Goal: Task Accomplishment & Management: Use online tool/utility

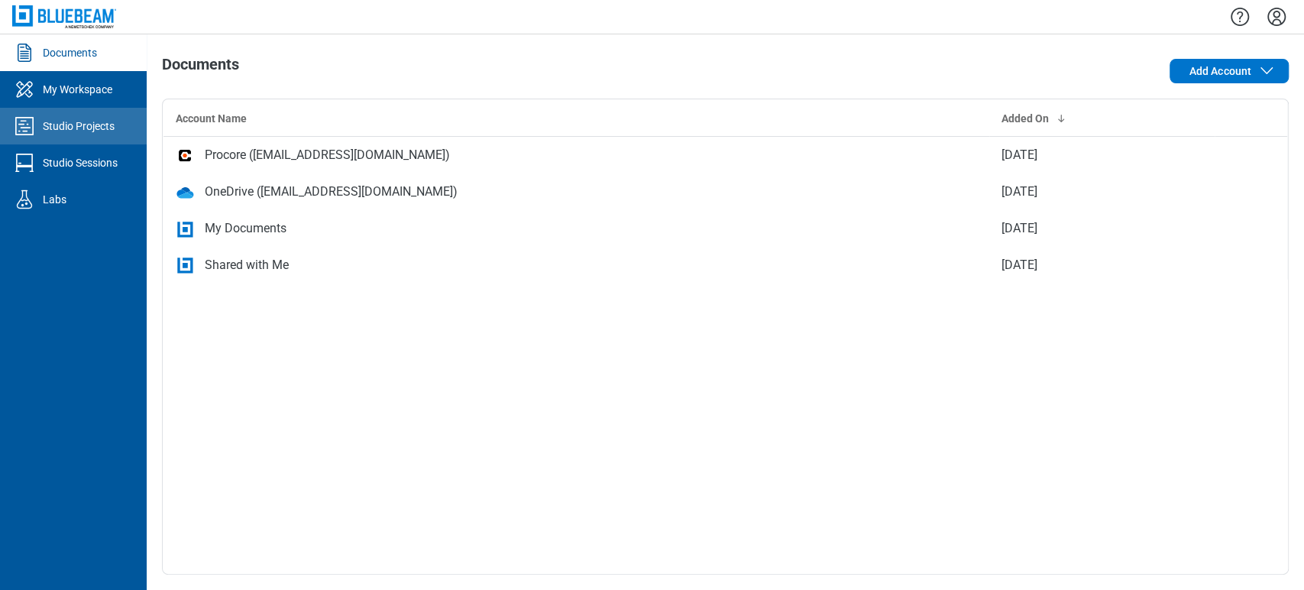
click at [53, 121] on div "Studio Projects" at bounding box center [79, 125] width 72 height 15
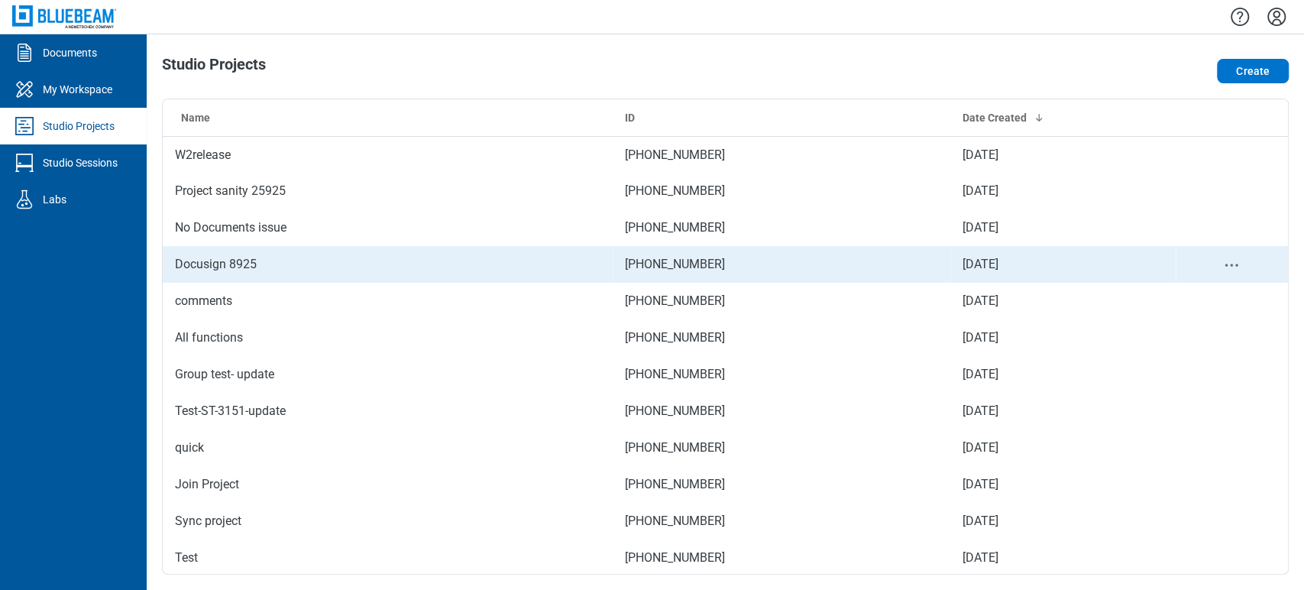
click at [293, 260] on td "Docusign 8925" at bounding box center [388, 264] width 450 height 37
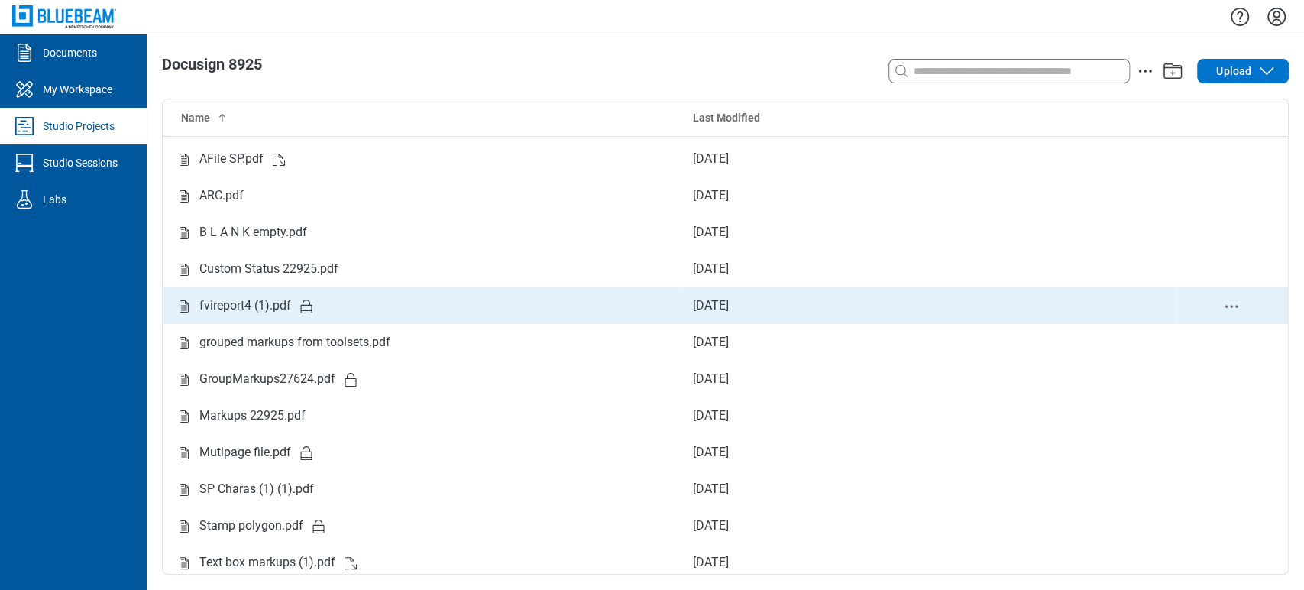
scroll to position [37, 0]
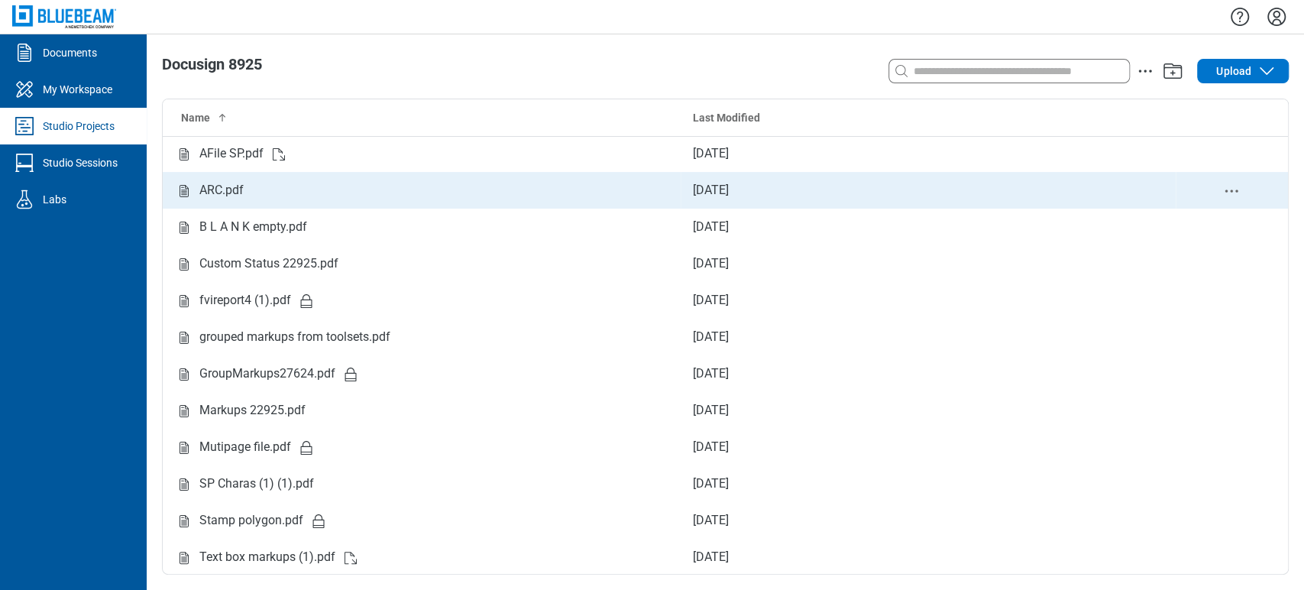
click at [242, 194] on div "ARC.pdf" at bounding box center [221, 190] width 44 height 19
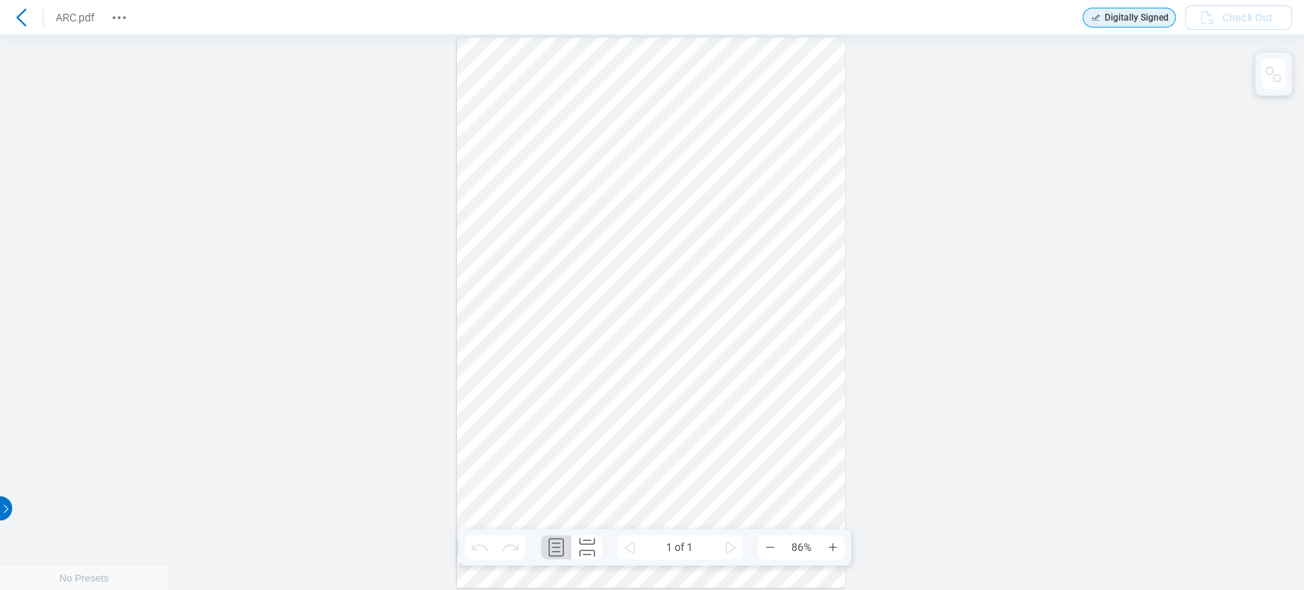
click at [31, 21] on div at bounding box center [21, 17] width 24 height 24
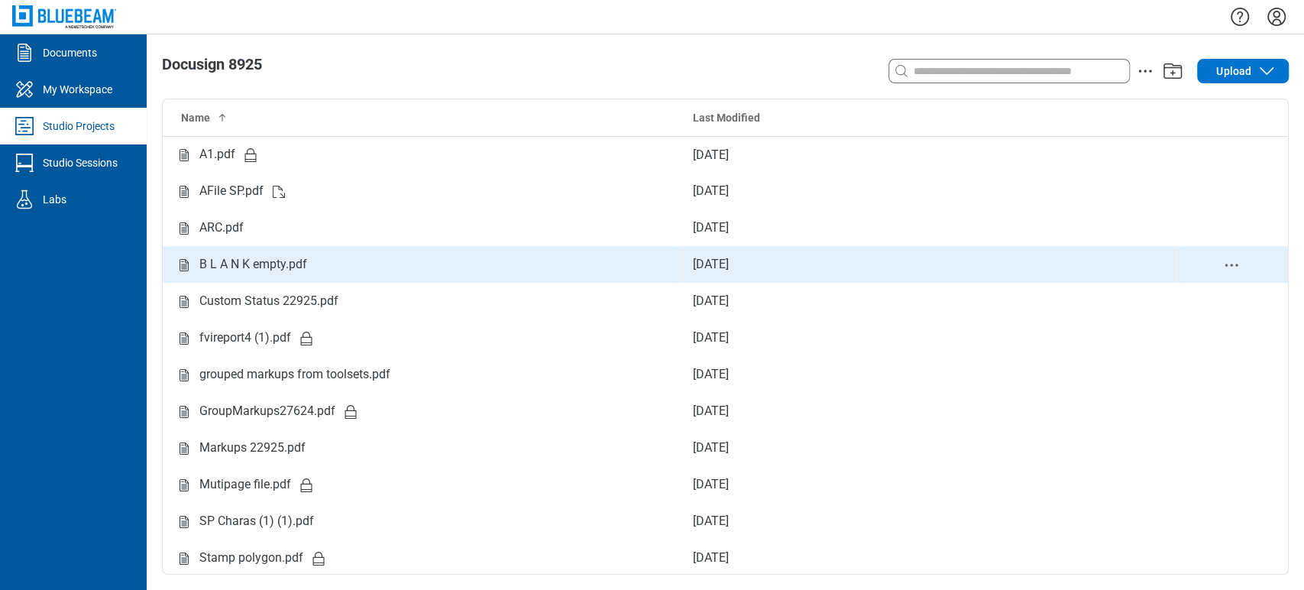
click at [548, 274] on td "B L A N K empty.pdf" at bounding box center [422, 264] width 518 height 37
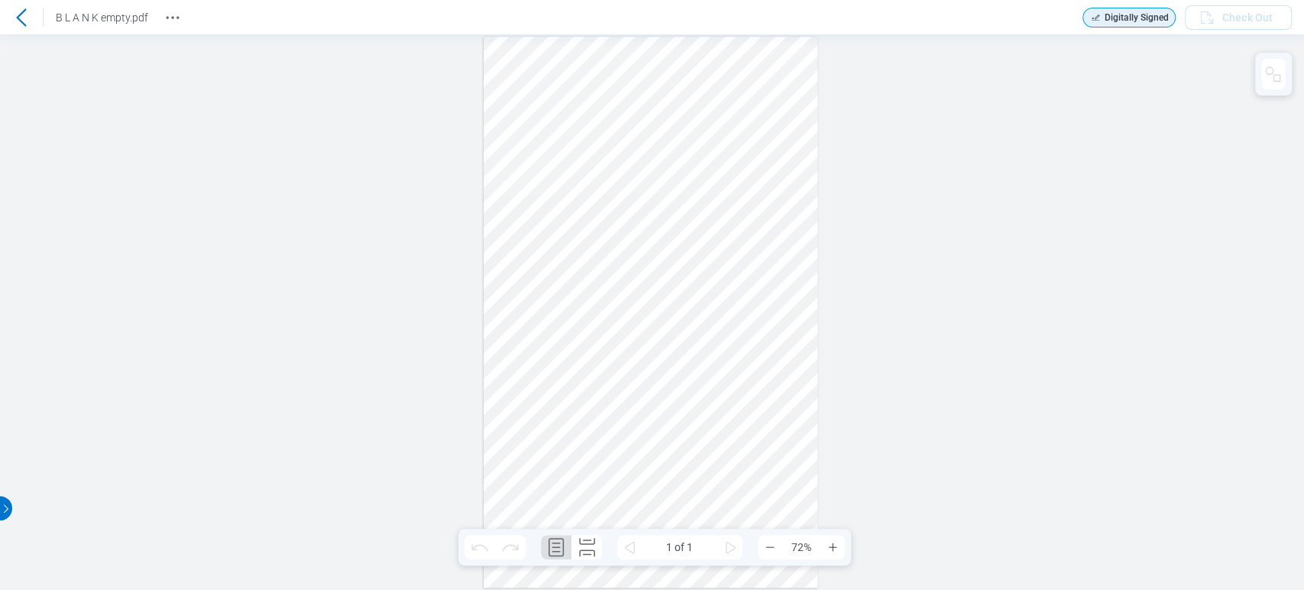
click at [21, 23] on icon at bounding box center [21, 17] width 18 height 18
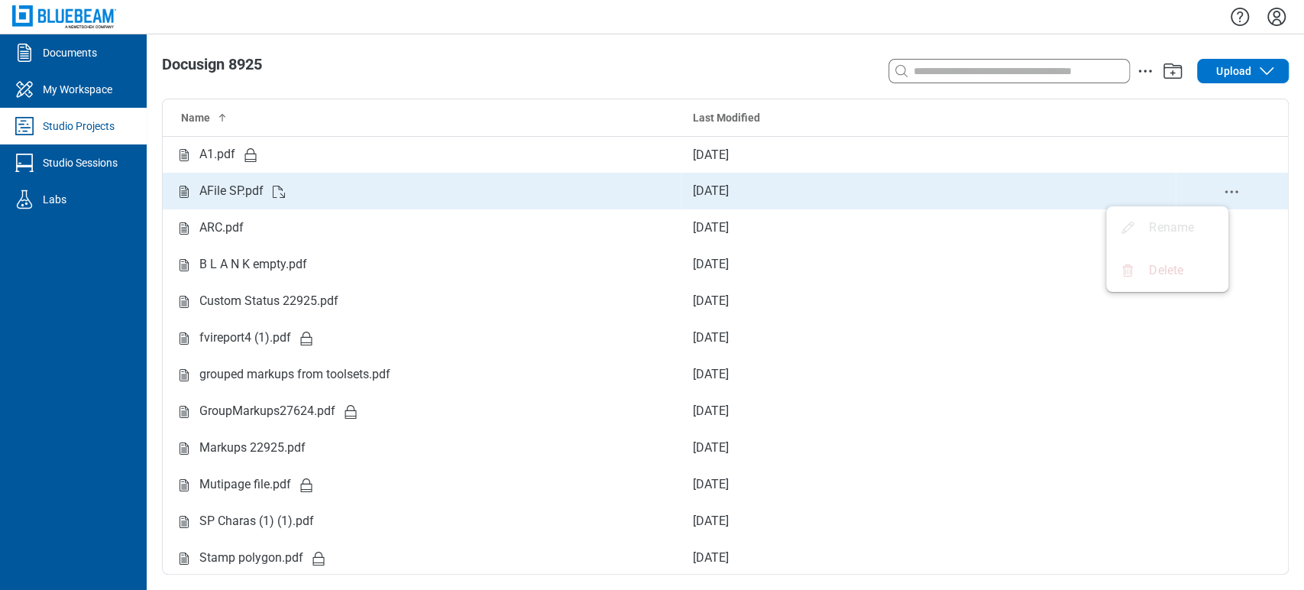
click at [1222, 194] on icon "delete-context-menu" at bounding box center [1231, 192] width 18 height 18
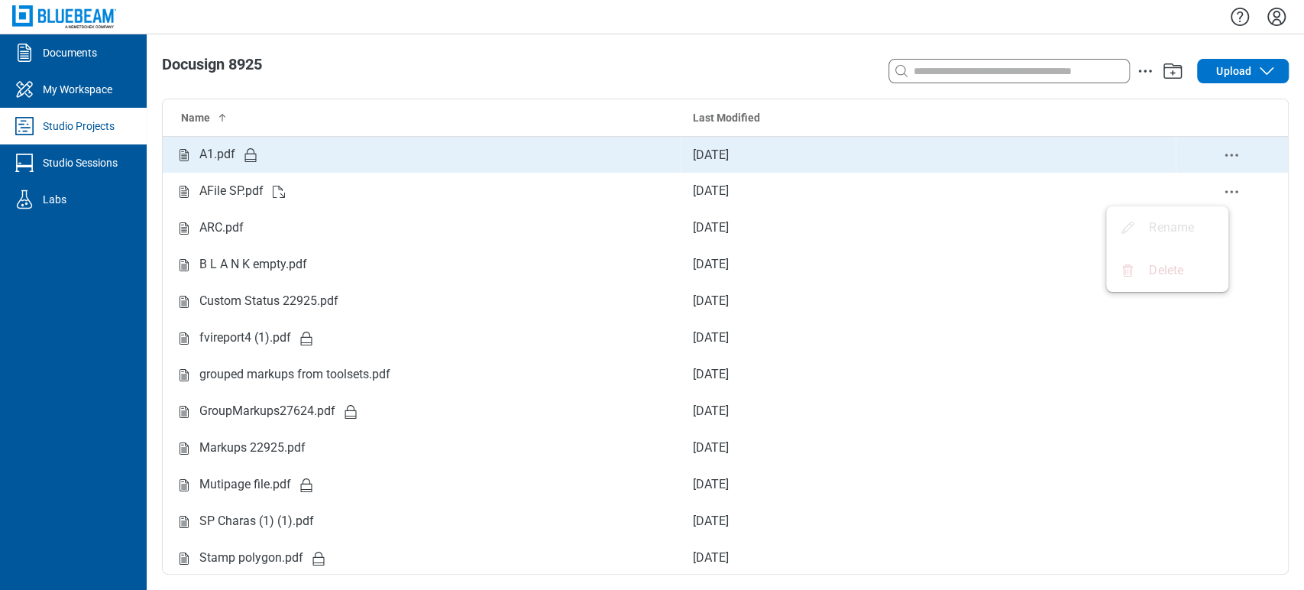
click at [1222, 151] on icon "delete-context-menu" at bounding box center [1231, 155] width 18 height 18
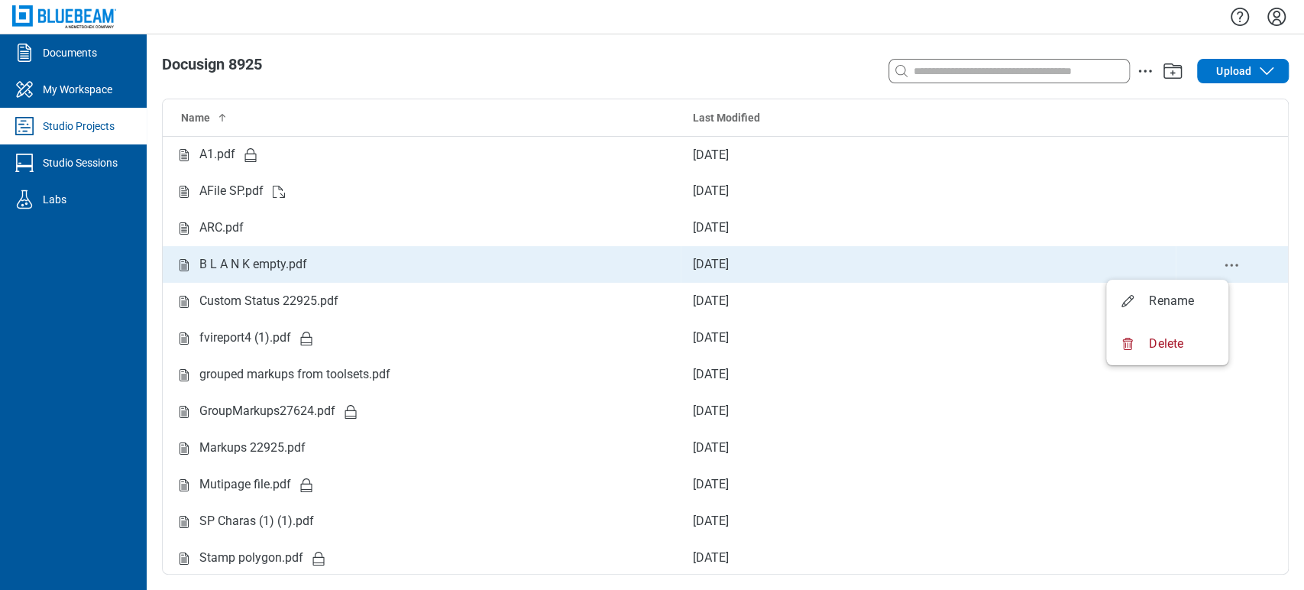
click at [1222, 267] on icon "delete-context-menu" at bounding box center [1231, 265] width 18 height 18
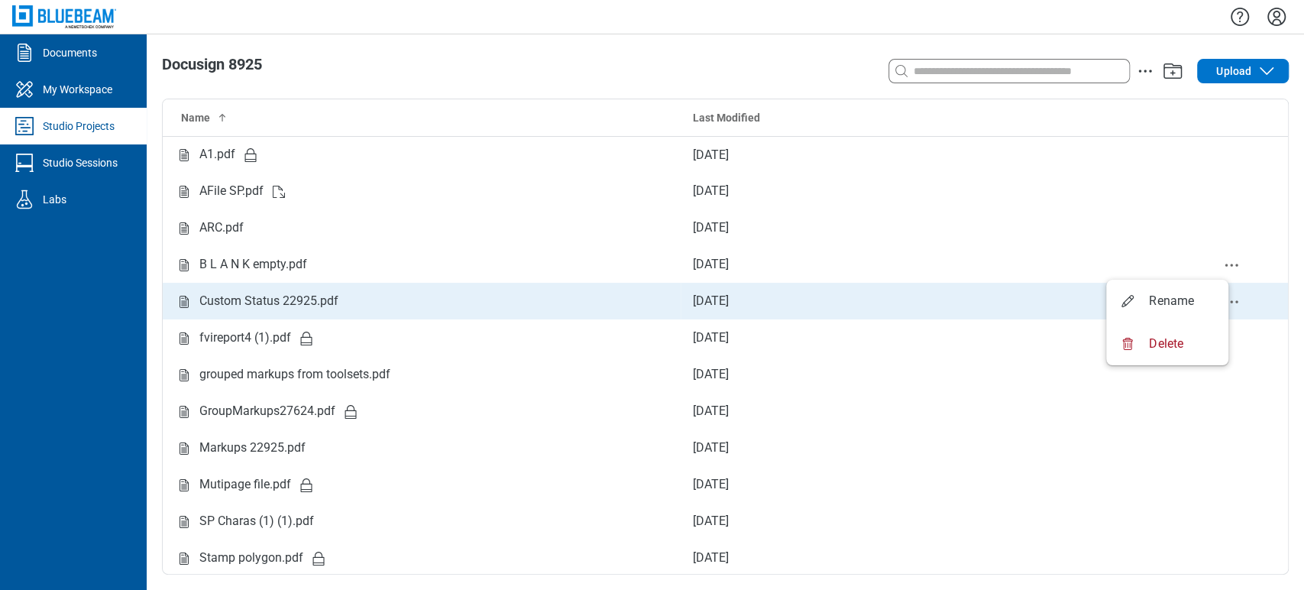
click at [331, 306] on div "Custom Status 22925.pdf" at bounding box center [268, 301] width 139 height 19
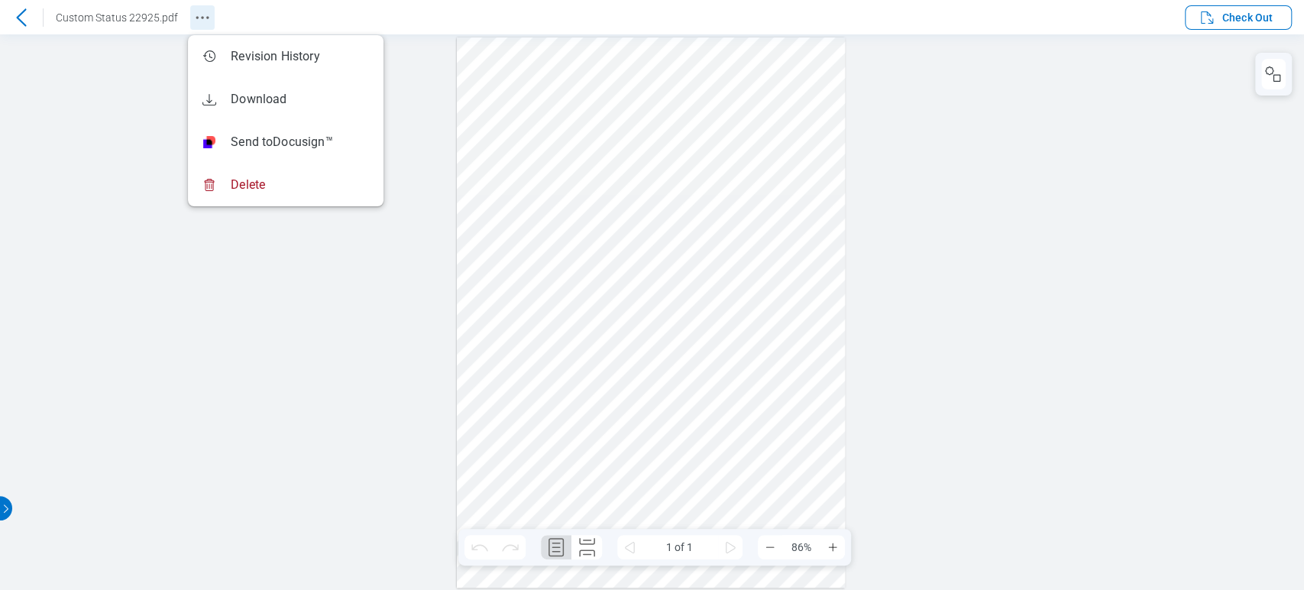
click at [200, 15] on icon "Revision History" at bounding box center [202, 17] width 18 height 18
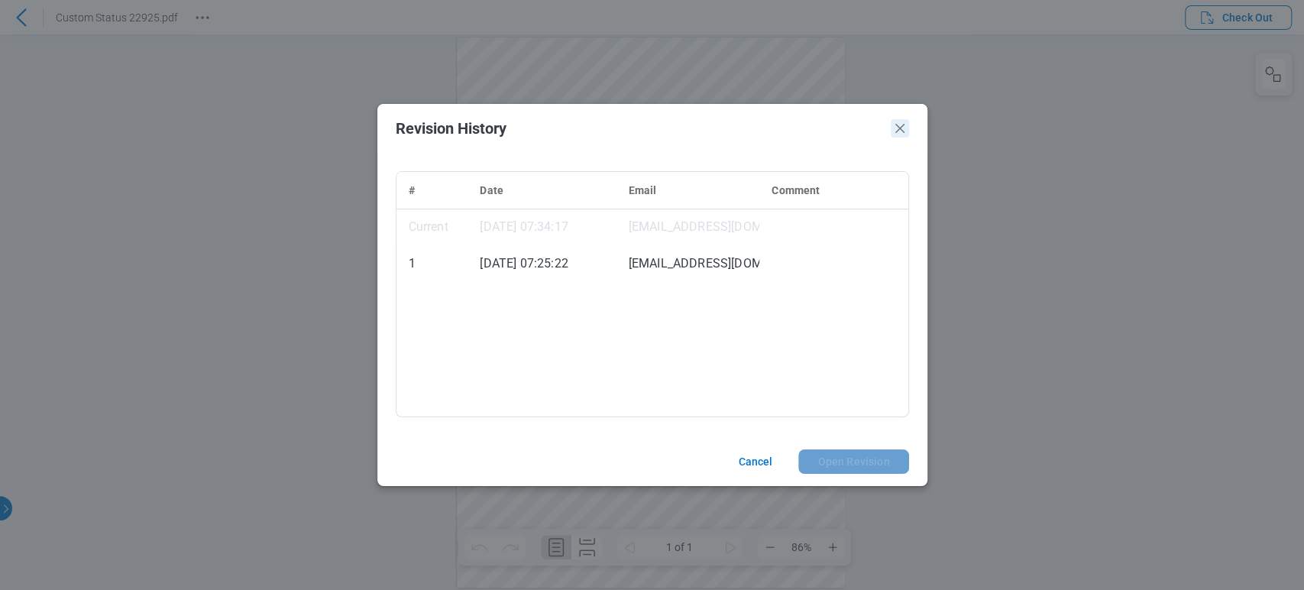
click at [907, 123] on icon "Close" at bounding box center [900, 128] width 18 height 18
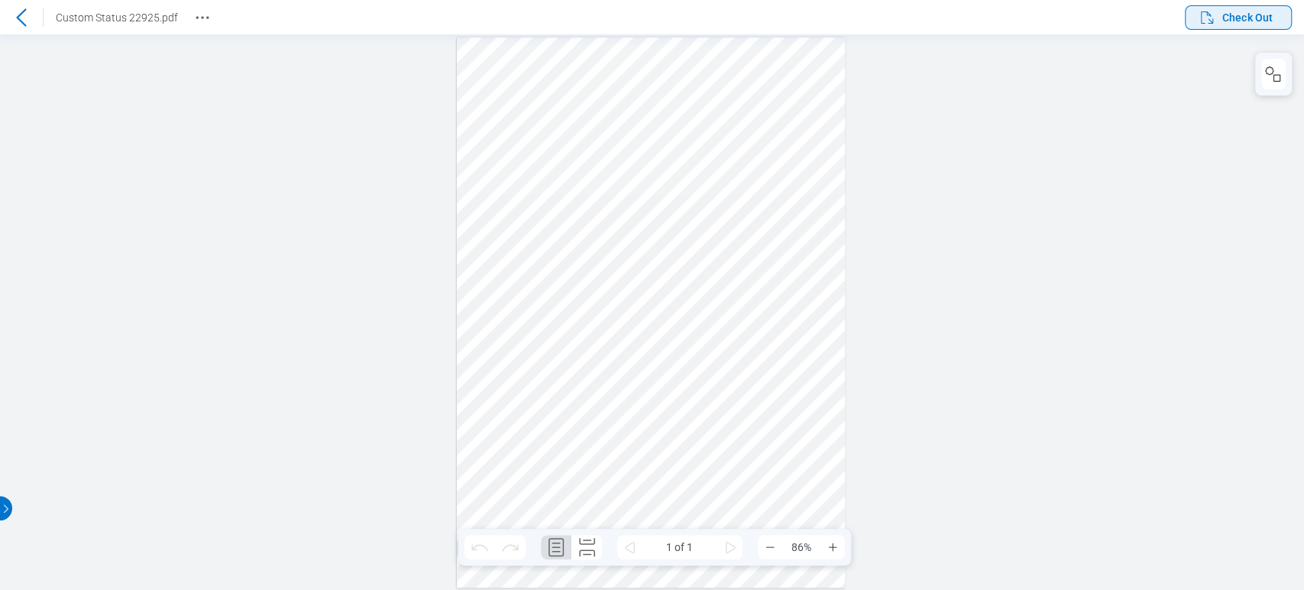
click at [1235, 12] on span "Check Out" at bounding box center [1247, 17] width 50 height 15
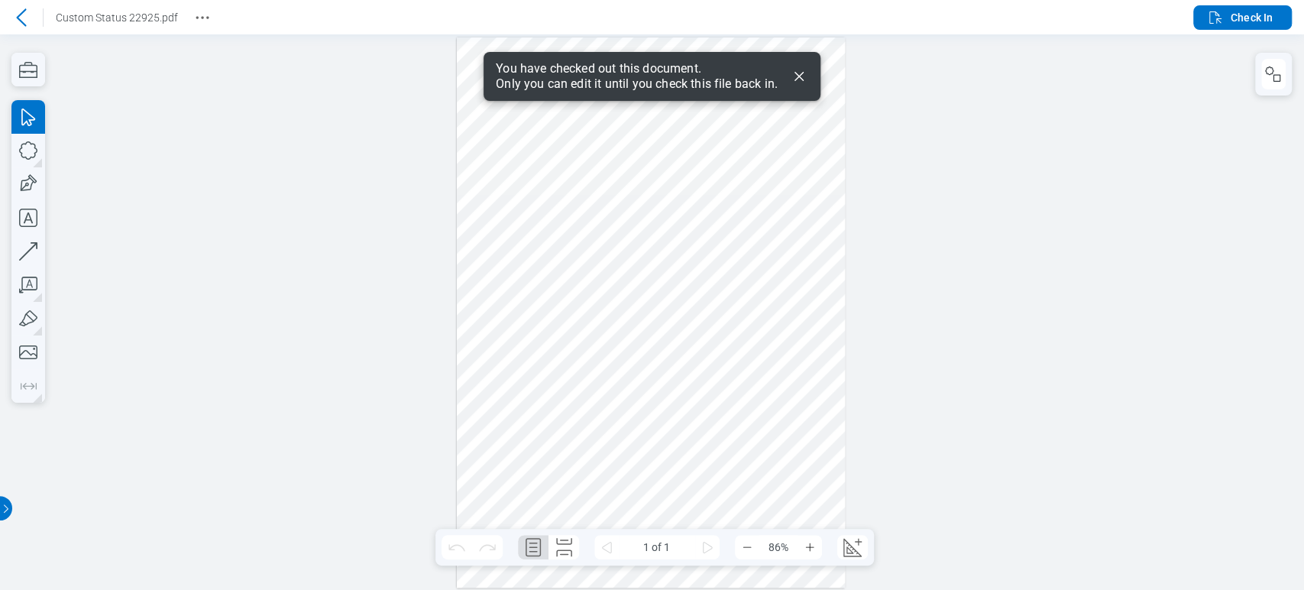
click at [797, 69] on icon "Dismiss" at bounding box center [799, 76] width 18 height 18
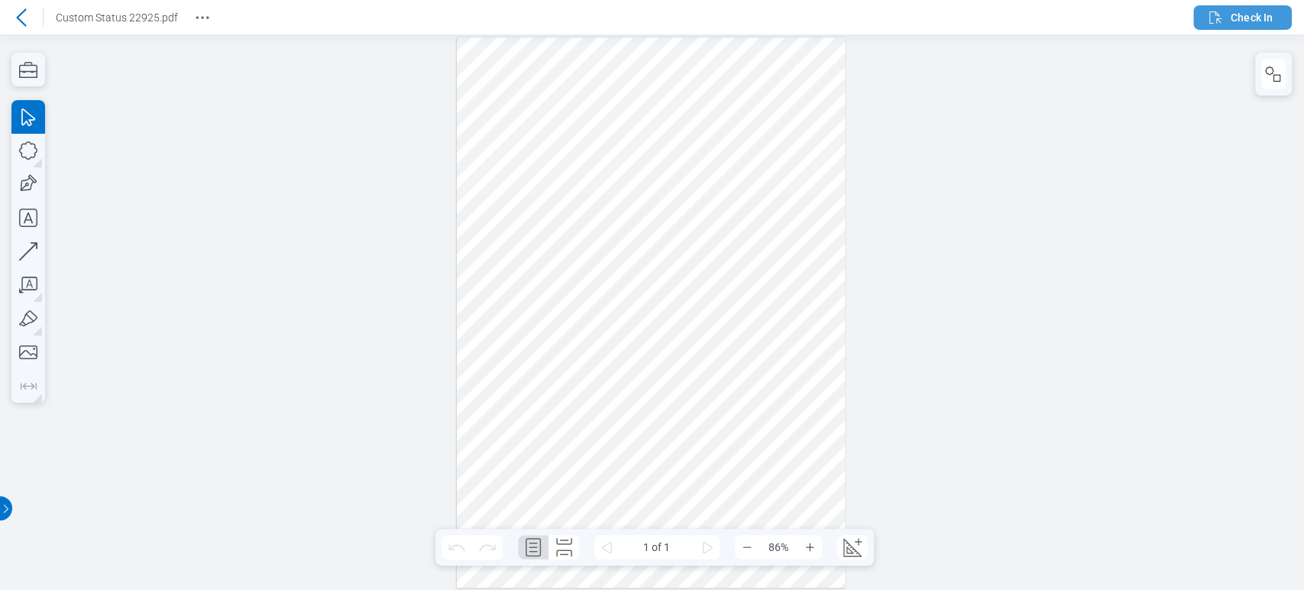
click at [1261, 19] on span "Check In" at bounding box center [1251, 17] width 42 height 15
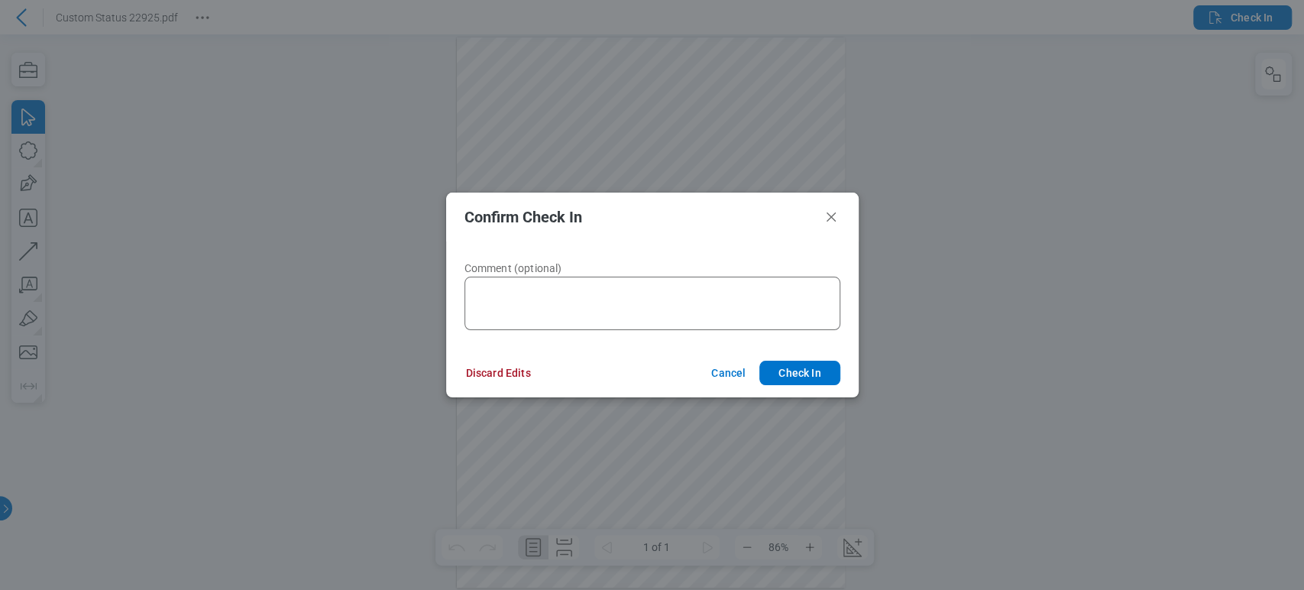
click at [483, 354] on footer "Discard Edits Cancel Check In" at bounding box center [652, 372] width 412 height 49
click at [485, 362] on button "Discard Edits" at bounding box center [499, 373] width 102 height 24
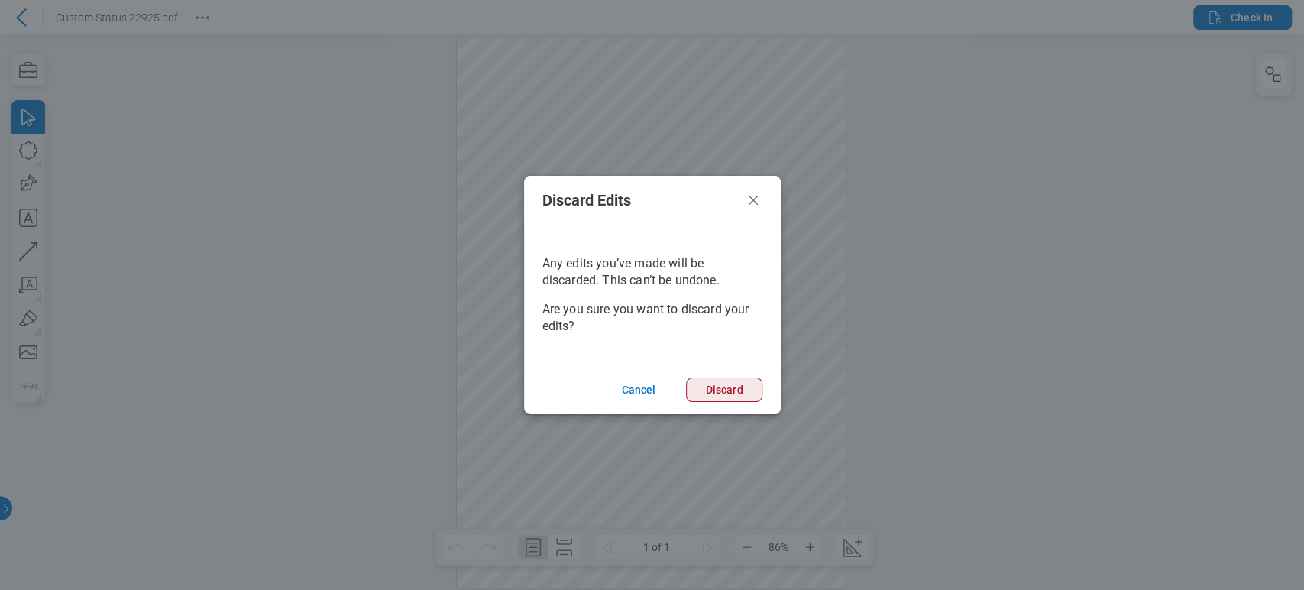
click at [746, 399] on button "Discard" at bounding box center [724, 389] width 76 height 24
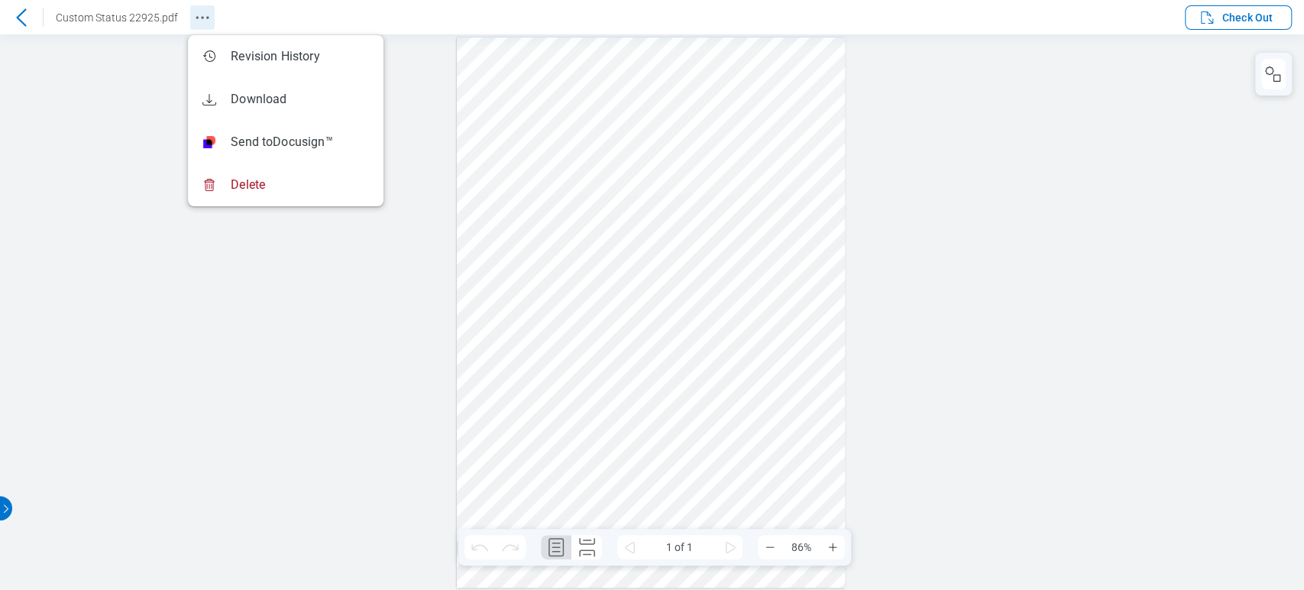
click at [196, 18] on icon "Revision History" at bounding box center [202, 17] width 18 height 18
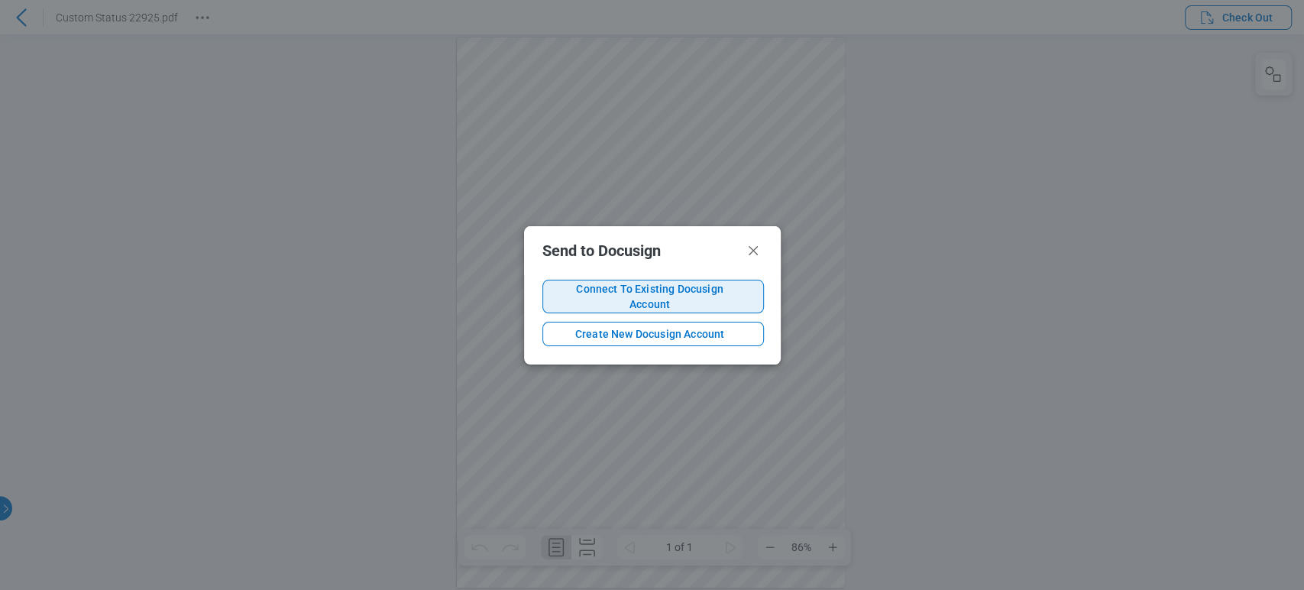
click at [703, 306] on button "Connect To Existing Docusign Account" at bounding box center [652, 297] width 221 height 34
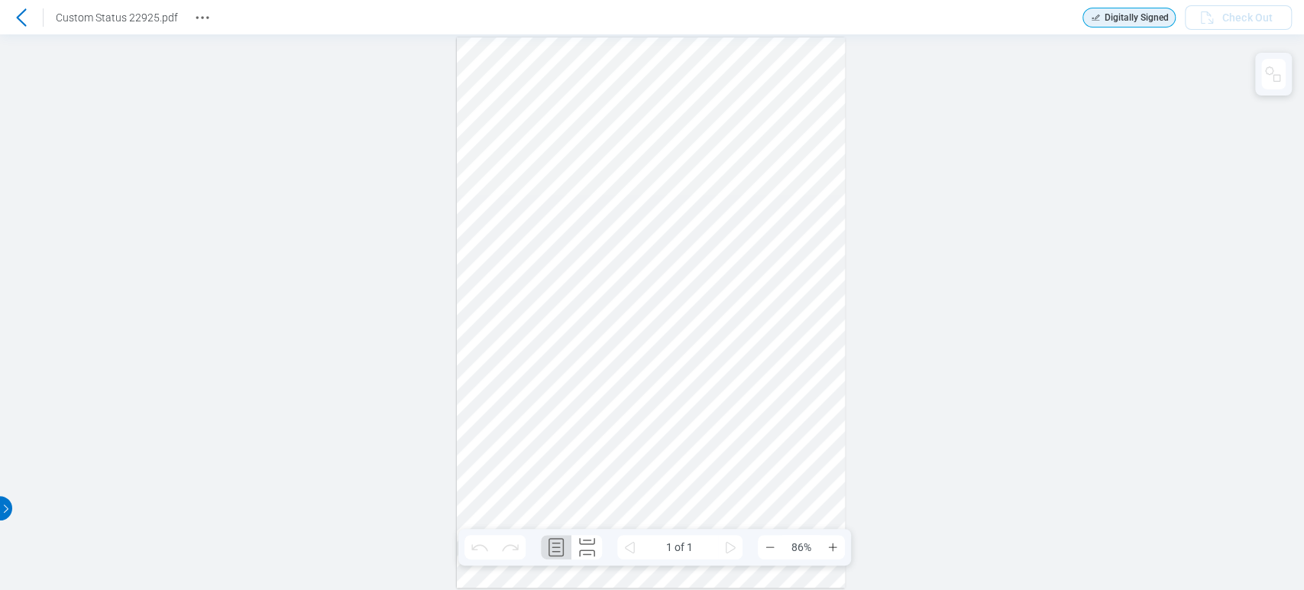
click at [13, 14] on icon at bounding box center [21, 17] width 18 height 18
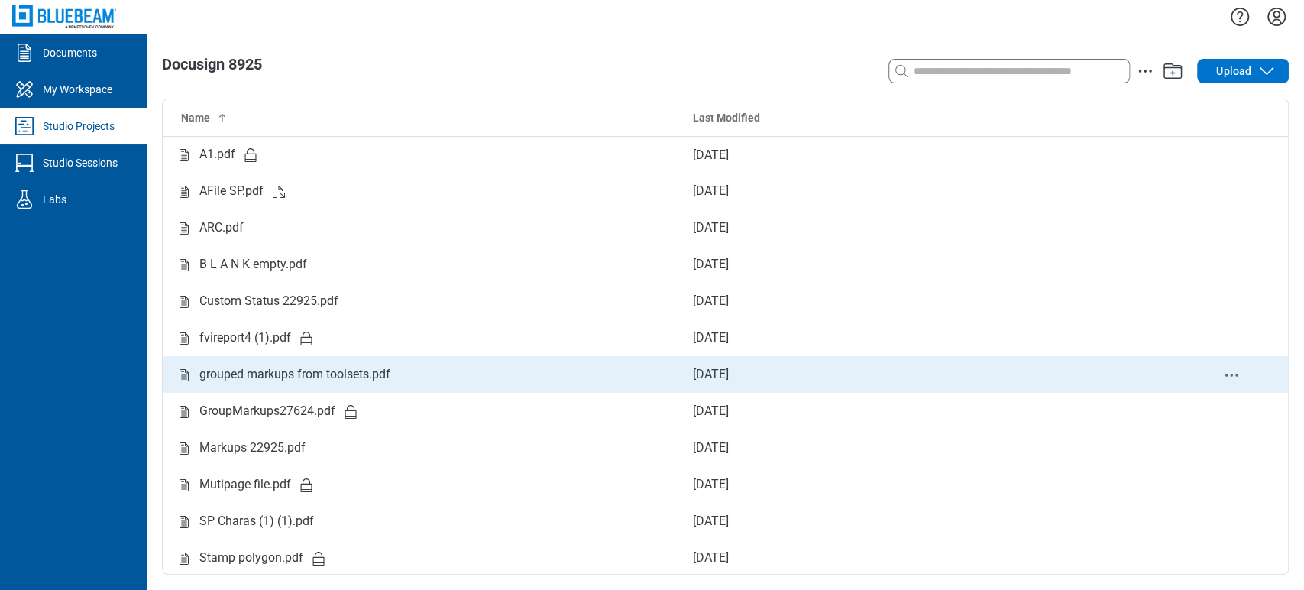
click at [752, 377] on td "Sep 10, 2025" at bounding box center [928, 374] width 495 height 37
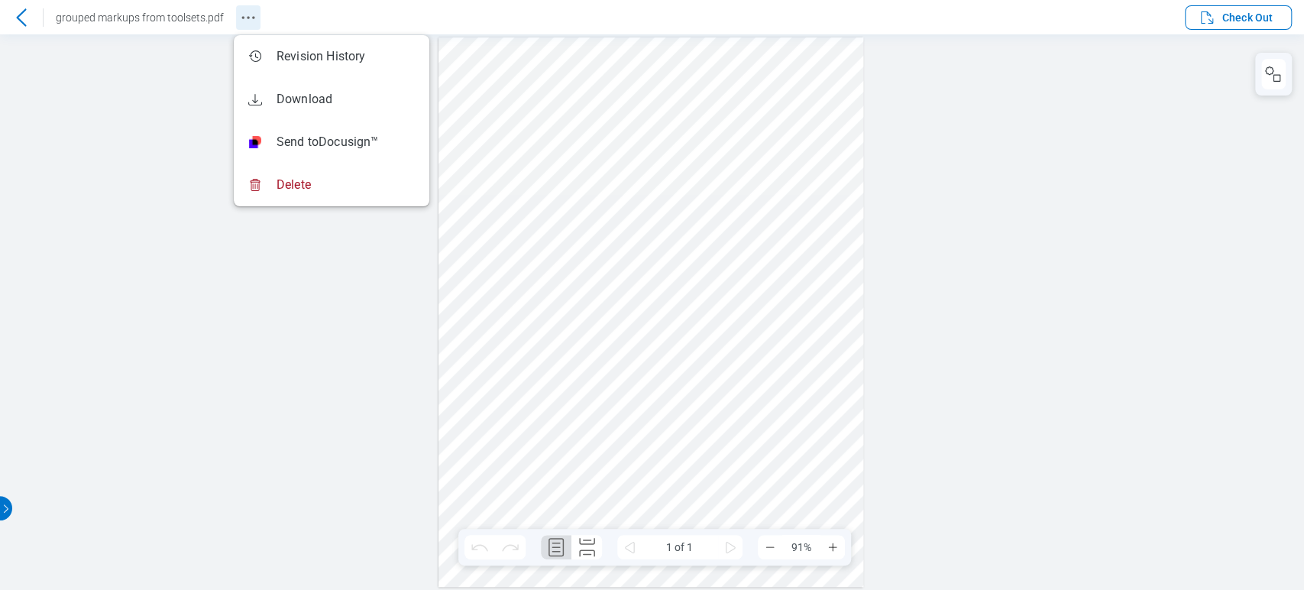
click at [246, 15] on icon "Revision History" at bounding box center [248, 17] width 18 height 18
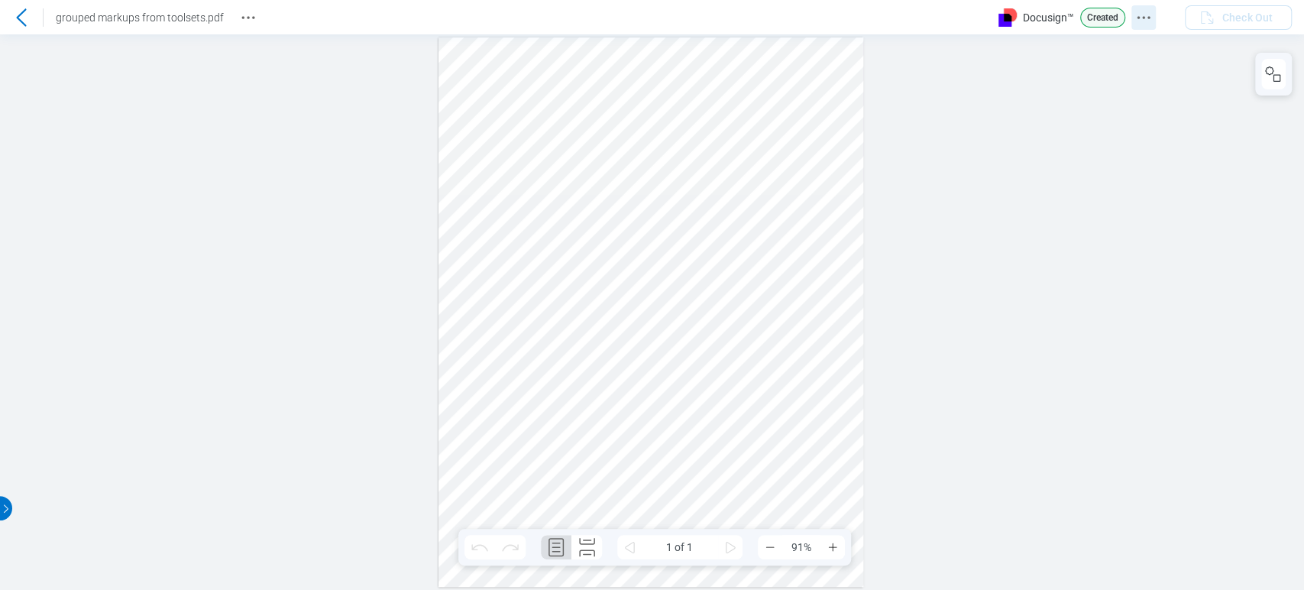
drag, startPoint x: 1158, startPoint y: 16, endPoint x: 1140, endPoint y: 17, distance: 18.3
click at [1156, 16] on div "Docusign™ Created" at bounding box center [1082, 18] width 168 height 20
click at [1132, 17] on button "Docusign Menu" at bounding box center [1143, 17] width 24 height 24
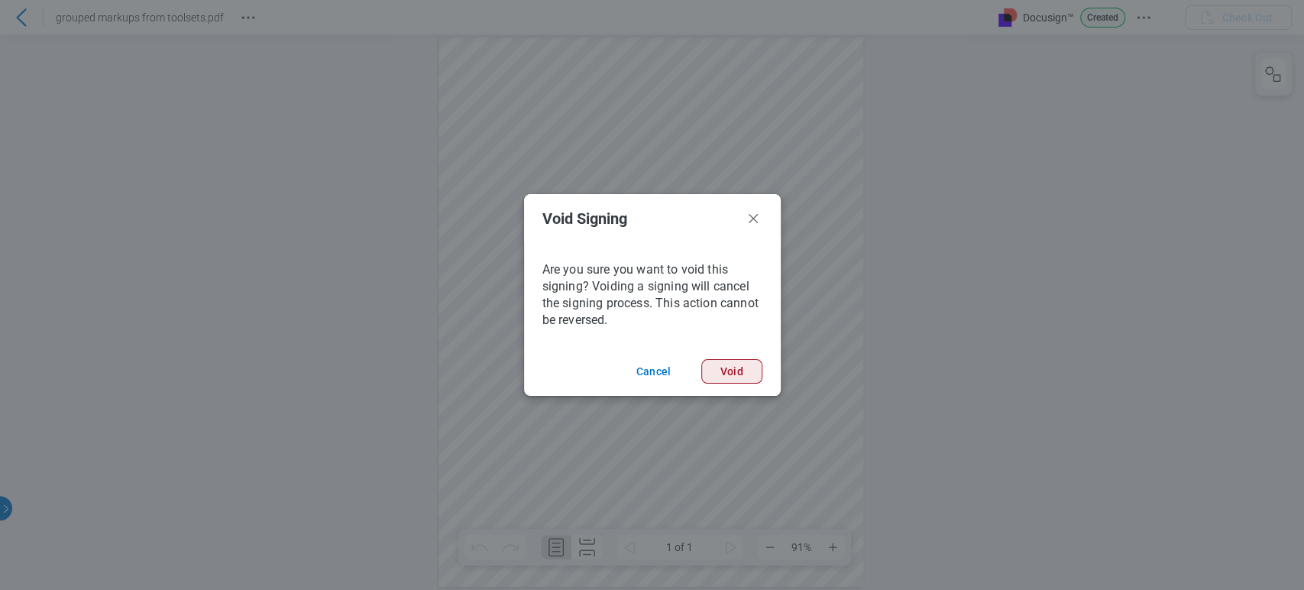
click at [736, 371] on button "Void" at bounding box center [731, 371] width 61 height 24
